Goal: Contribute content: Add original content to the website for others to see

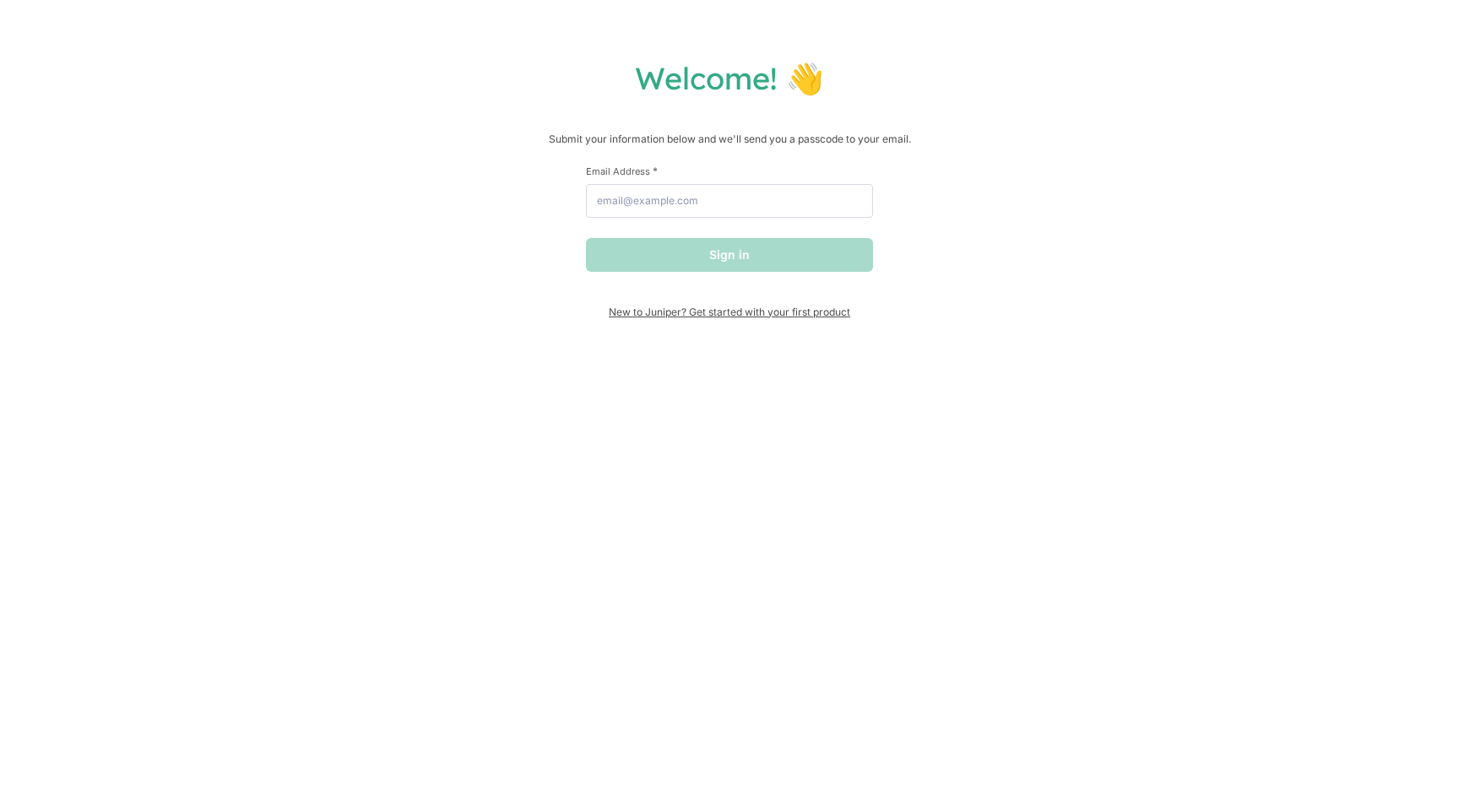
click at [725, 313] on span "New to Juniper? Get started with your first product" at bounding box center [729, 312] width 287 height 13
